Goal: Information Seeking & Learning: Learn about a topic

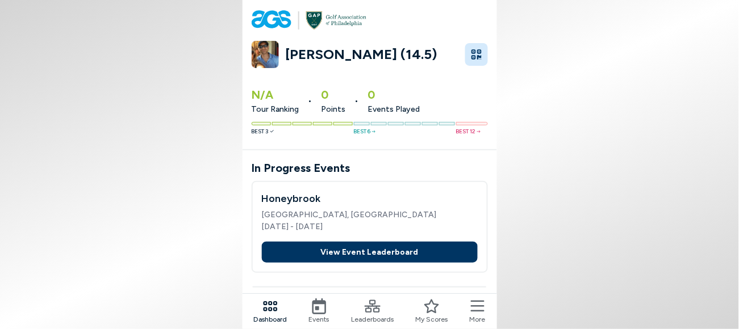
click at [365, 242] on button "View Event Leaderboard" at bounding box center [370, 252] width 216 height 21
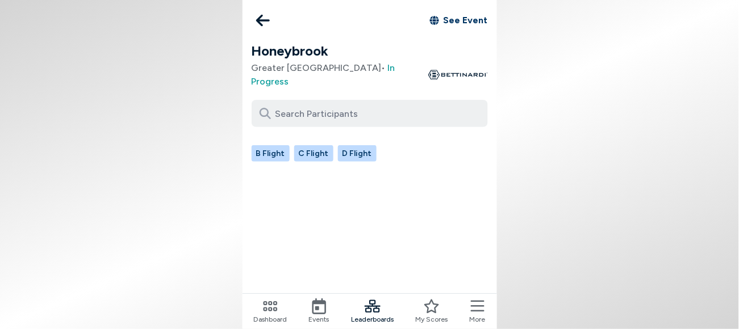
click at [290, 145] on button "B Flight" at bounding box center [271, 153] width 38 height 16
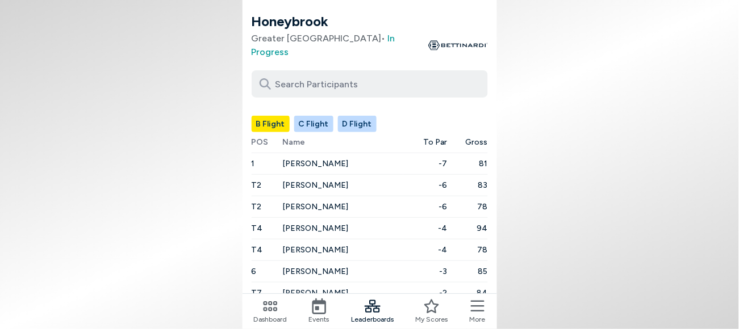
scroll to position [56, 0]
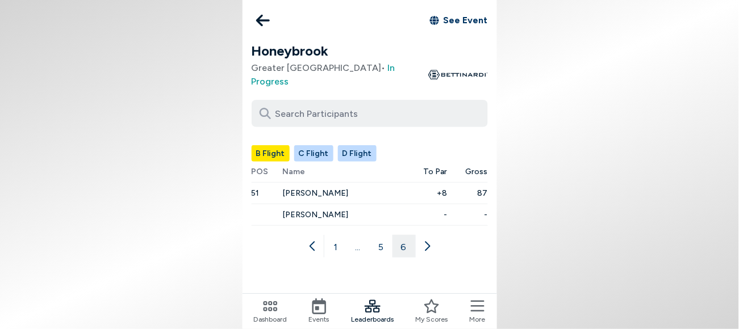
click at [378, 235] on button "5" at bounding box center [381, 246] width 23 height 23
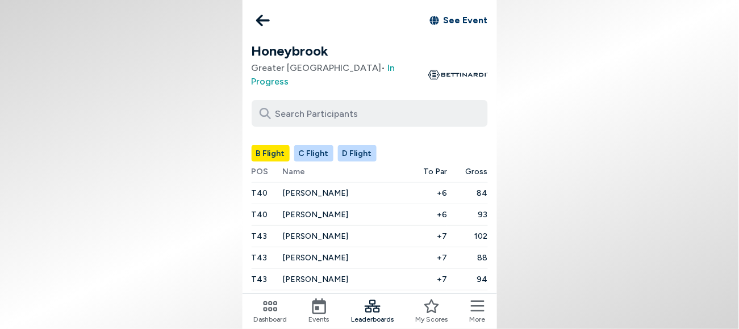
scroll to position [56, 0]
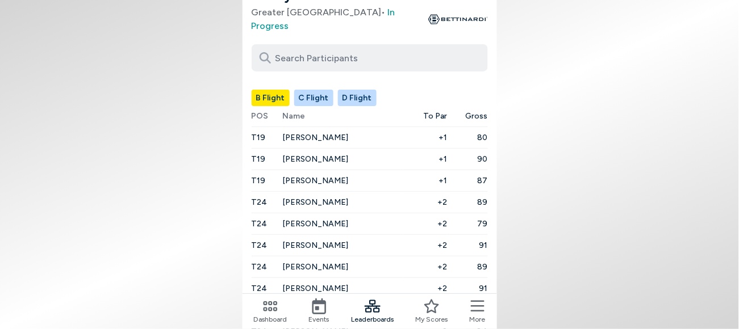
click at [333, 90] on button "C Flight" at bounding box center [313, 98] width 39 height 16
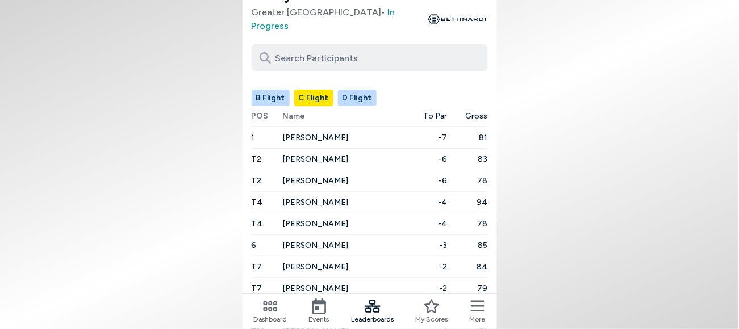
click at [332, 90] on button "C Flight" at bounding box center [313, 98] width 39 height 16
click at [377, 90] on button "D Flight" at bounding box center [357, 98] width 39 height 16
click at [327, 312] on icon at bounding box center [319, 307] width 16 height 16
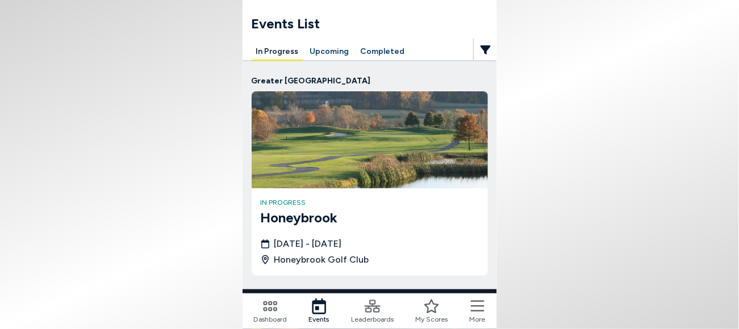
click at [354, 43] on button "Upcoming" at bounding box center [330, 52] width 48 height 18
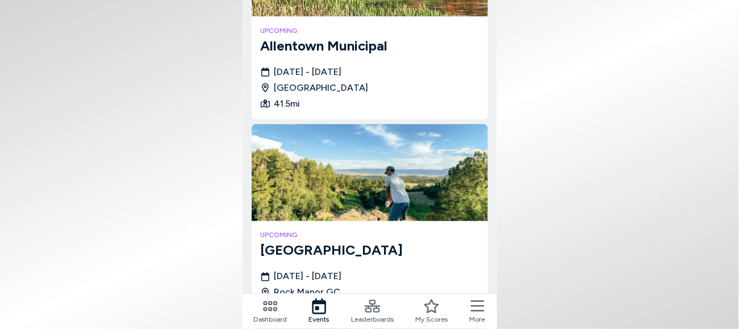
scroll to position [142, 0]
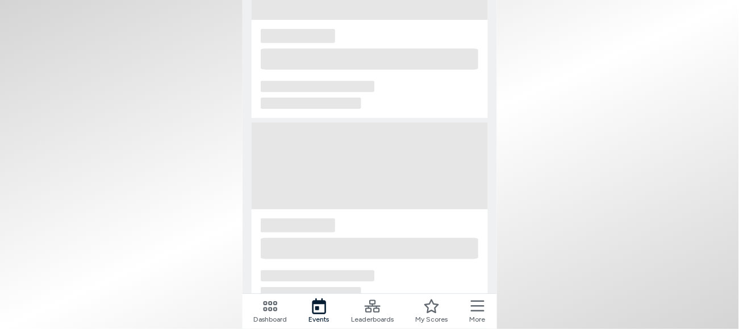
click at [490, 97] on body "Events List In Progress Upcoming Completed Loading... Loading... Loading... Loa…" at bounding box center [369, 164] width 739 height 329
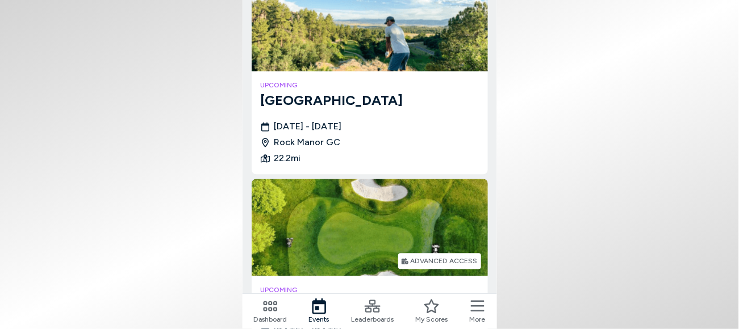
scroll to position [436, 0]
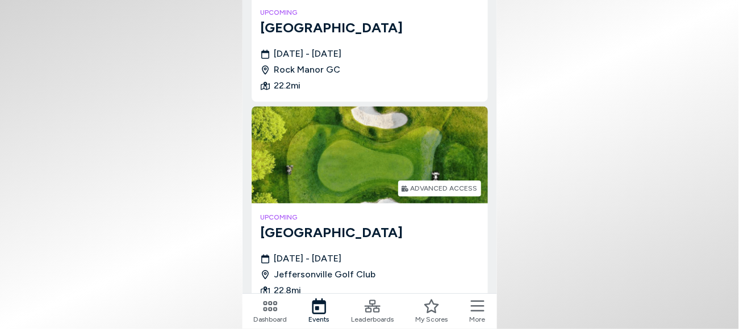
click at [341, 223] on h3 "[GEOGRAPHIC_DATA]" at bounding box center [370, 233] width 218 height 20
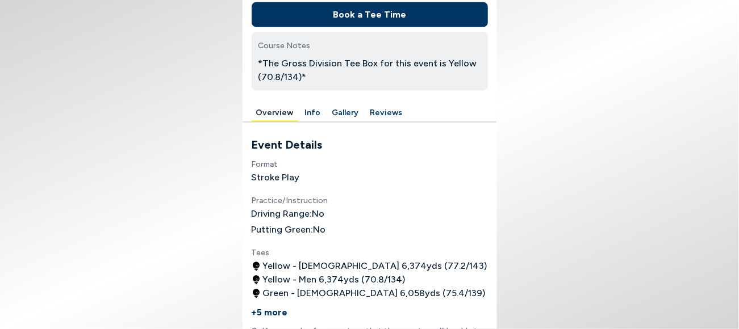
scroll to position [284, 0]
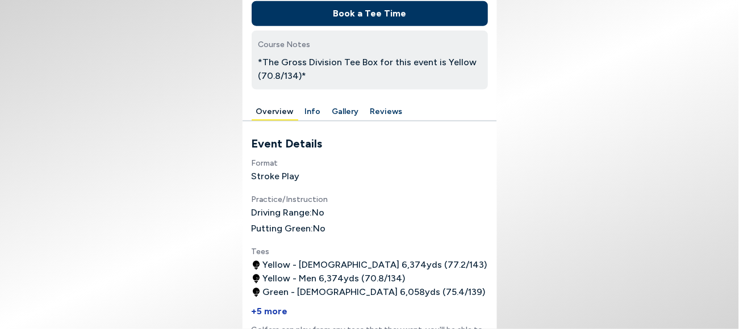
click at [288, 300] on button "+5 more" at bounding box center [270, 312] width 36 height 25
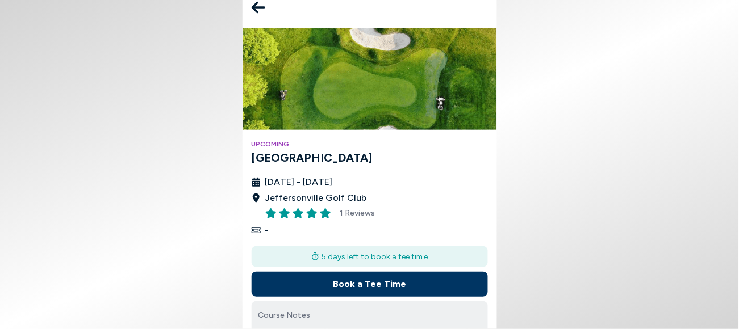
scroll to position [0, 0]
